Goal: Find specific page/section: Find specific page/section

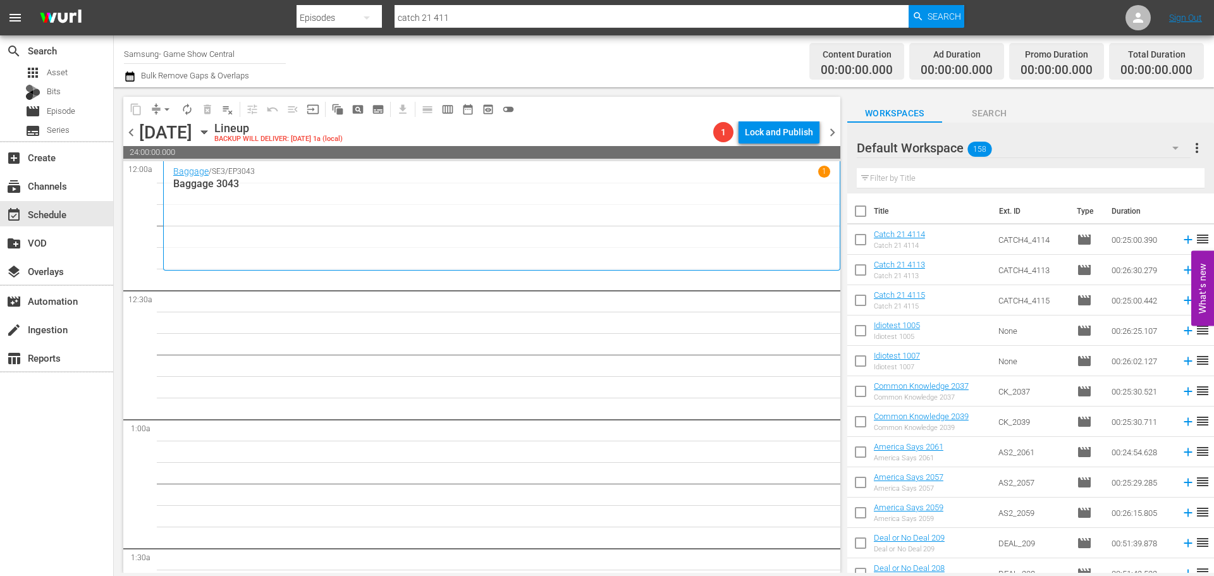
scroll to position [5778, 0]
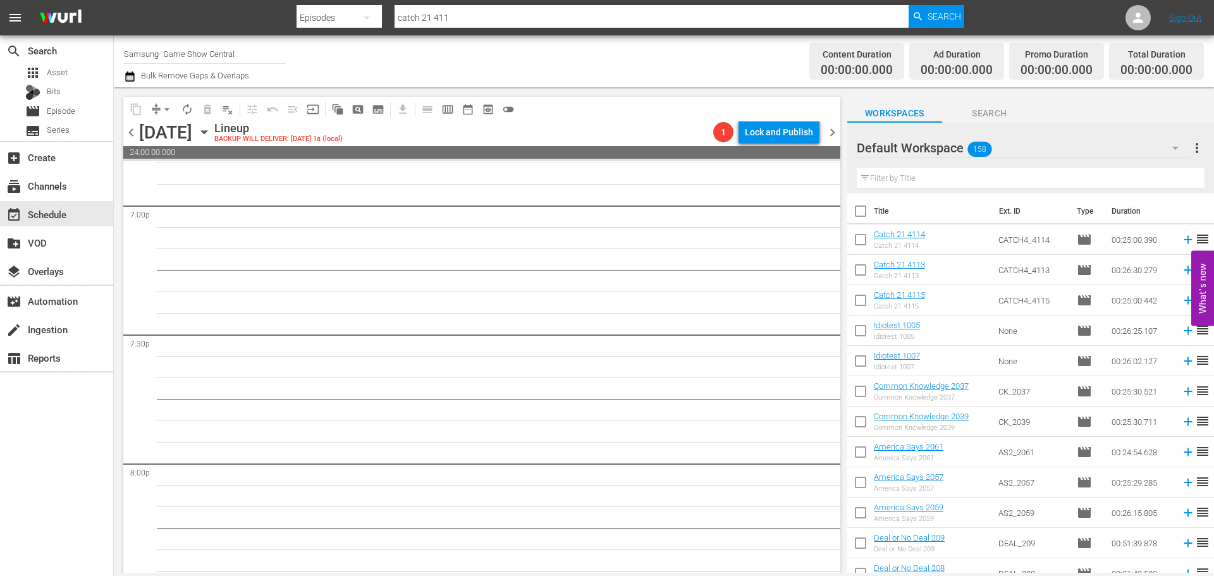
scroll to position [4640, 0]
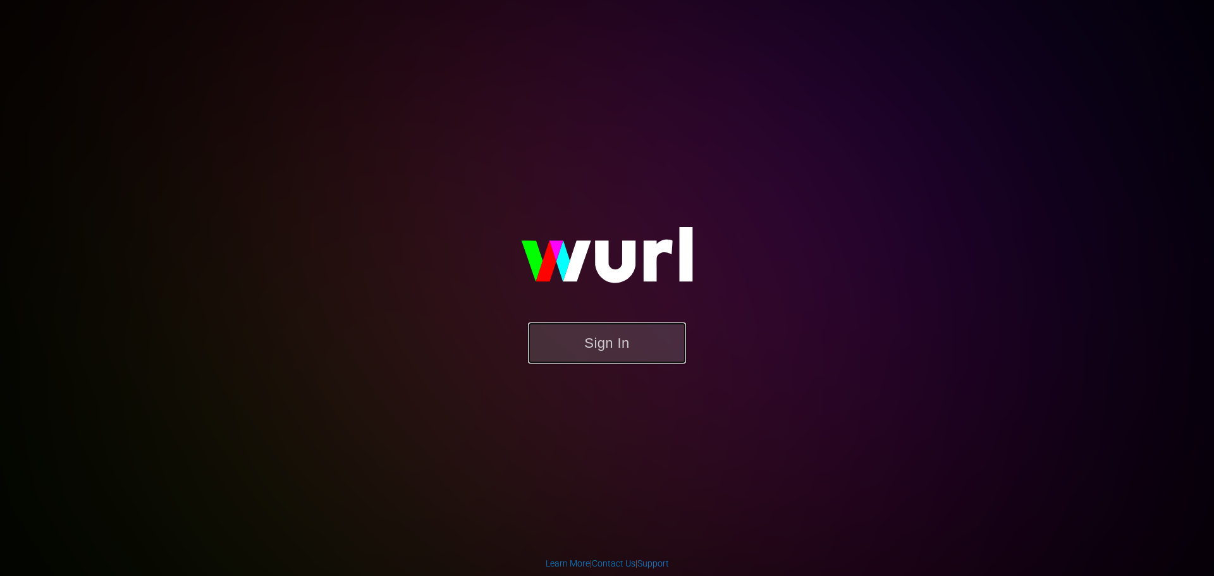
click at [615, 336] on button "Sign In" at bounding box center [607, 342] width 158 height 41
